Goal: Task Accomplishment & Management: Manage account settings

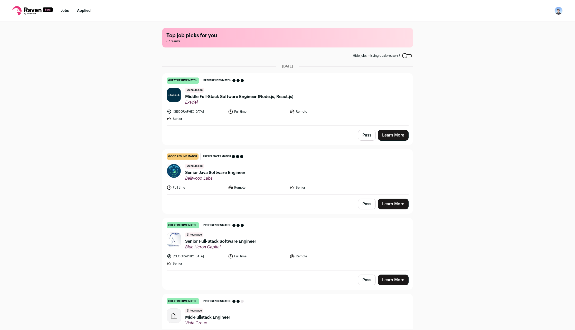
click at [561, 12] on img "Open dropdown" at bounding box center [559, 11] width 8 height 8
click at [526, 26] on link "Settings" at bounding box center [534, 24] width 57 height 12
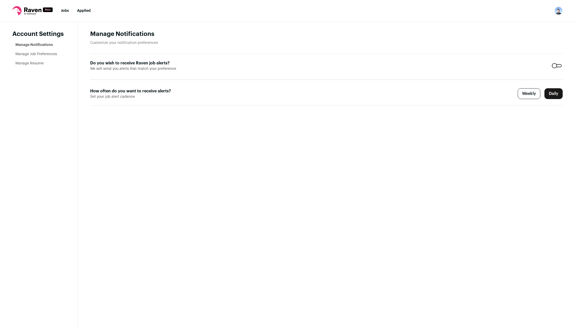
click at [35, 65] on link "Manage Resume" at bounding box center [29, 64] width 28 height 4
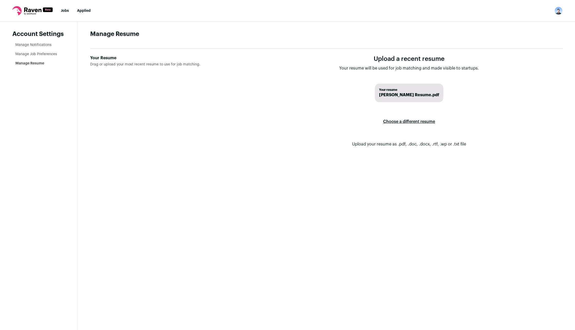
click at [36, 55] on link "Manage Job Preferences" at bounding box center [36, 54] width 42 height 4
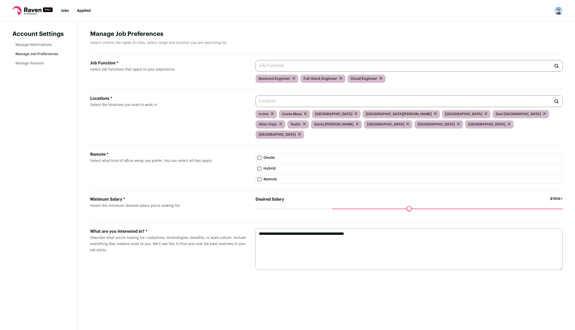
click at [323, 65] on input "Job Function * Select job functions that apply to your experience" at bounding box center [409, 66] width 307 height 12
click at [205, 85] on div "Job Function * Select job functions that apply to your experience Data Analytic…" at bounding box center [326, 71] width 473 height 35
drag, startPoint x: 335, startPoint y: 200, endPoint x: 303, endPoint y: 201, distance: 31.4
click at [303, 209] on input "Desired Salary" at bounding box center [409, 209] width 307 height 0
click at [320, 231] on textarea "**********" at bounding box center [409, 250] width 307 height 42
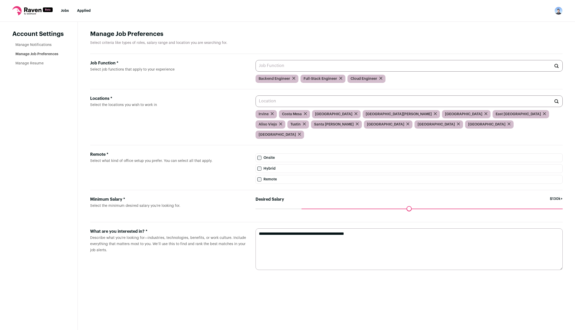
drag, startPoint x: 479, startPoint y: 292, endPoint x: 416, endPoint y: 247, distance: 77.1
click at [478, 292] on main "Manage Job Preferences Select criteria like types of roles, salary range and lo…" at bounding box center [326, 176] width 497 height 309
click at [50, 47] on li "Manage Notifications" at bounding box center [40, 44] width 50 height 5
click at [45, 46] on link "Manage Notifications" at bounding box center [33, 45] width 36 height 4
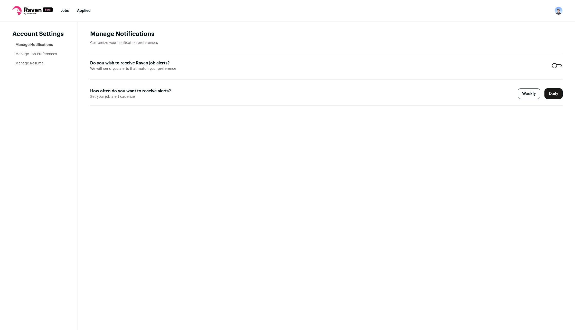
click at [44, 53] on link "Manage Job Preferences" at bounding box center [36, 54] width 42 height 4
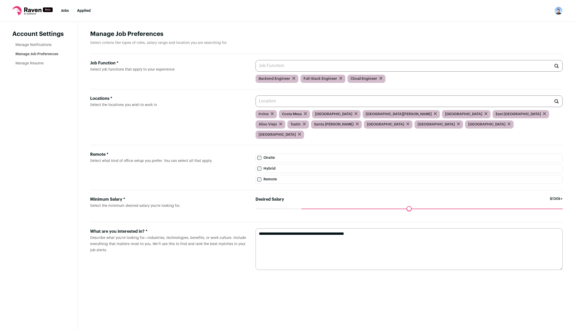
click at [69, 14] on nav "Jobs Applied Settings Notifications Preferences Resume FAQs Logout" at bounding box center [287, 11] width 575 height 22
click at [65, 10] on link "Jobs" at bounding box center [65, 11] width 8 height 4
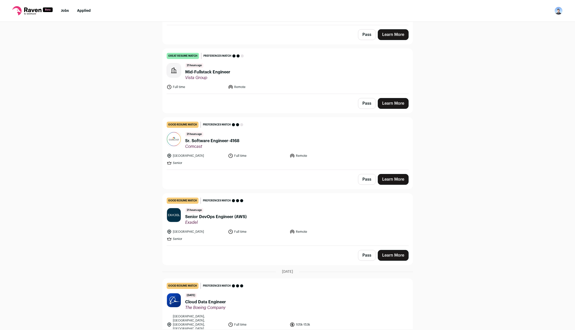
scroll to position [206, 0]
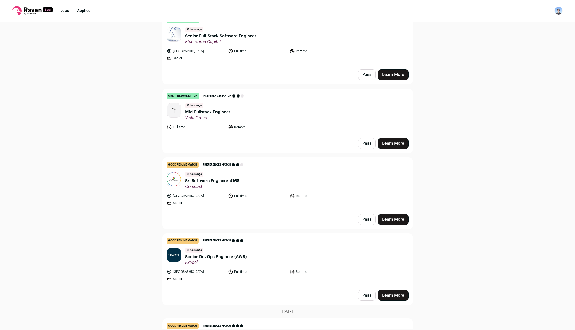
click at [395, 220] on link "Learn More" at bounding box center [393, 219] width 31 height 11
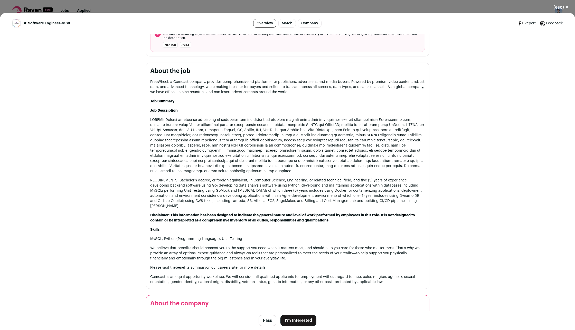
scroll to position [189, 0]
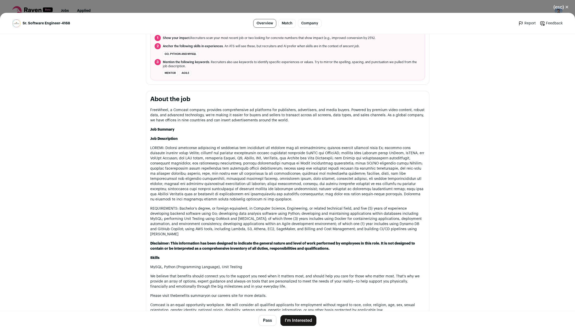
click at [96, 2] on div "(esc) ✕ Sr. Software Engineer-4168 Overview Match Company Report Feedback Repor…" at bounding box center [287, 165] width 575 height 330
